Goal: Information Seeking & Learning: Learn about a topic

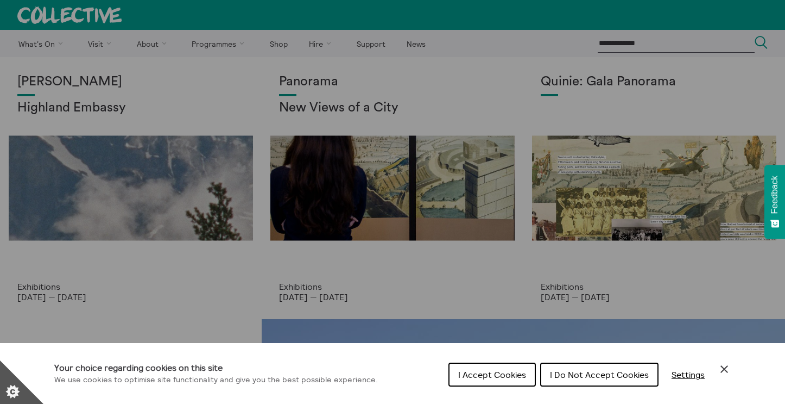
click at [506, 376] on span "I Accept Cookies" at bounding box center [492, 374] width 68 height 11
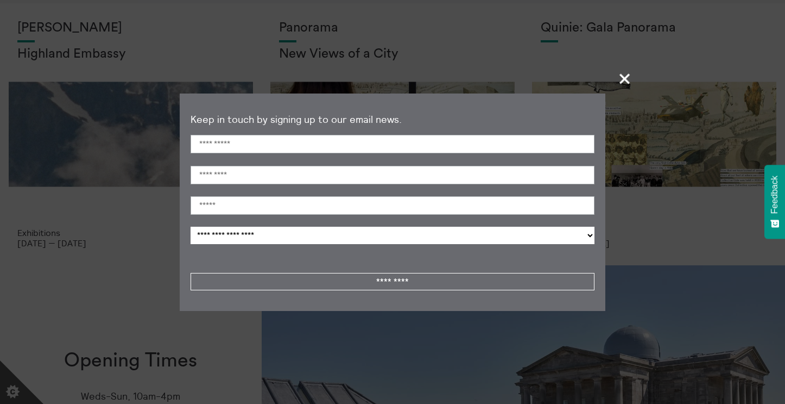
scroll to position [54, 0]
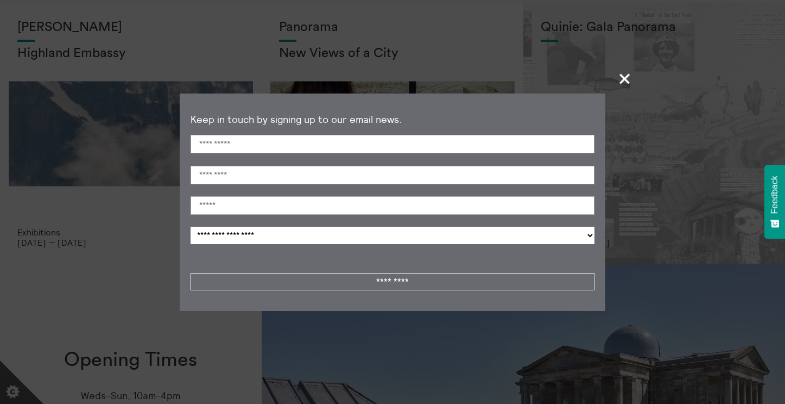
click at [629, 79] on span "+" at bounding box center [625, 78] width 32 height 32
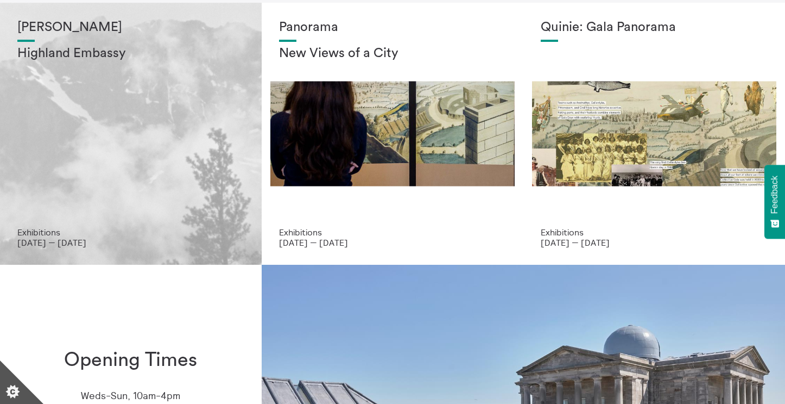
click at [157, 156] on div "[PERSON_NAME] Highland Embassy" at bounding box center [130, 123] width 227 height 207
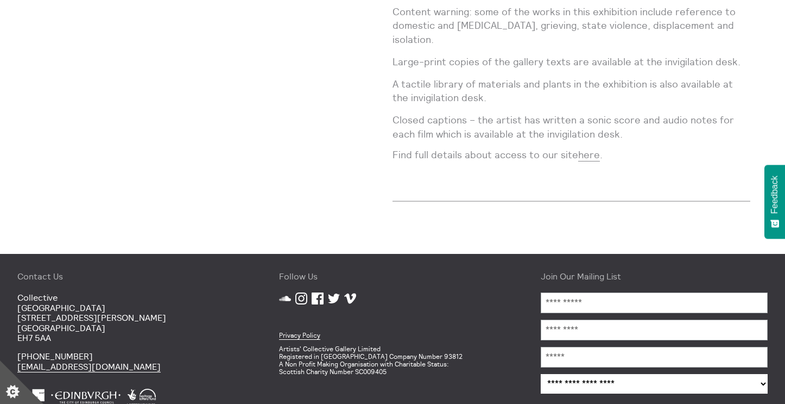
scroll to position [1446, 0]
